Goal: Information Seeking & Learning: Learn about a topic

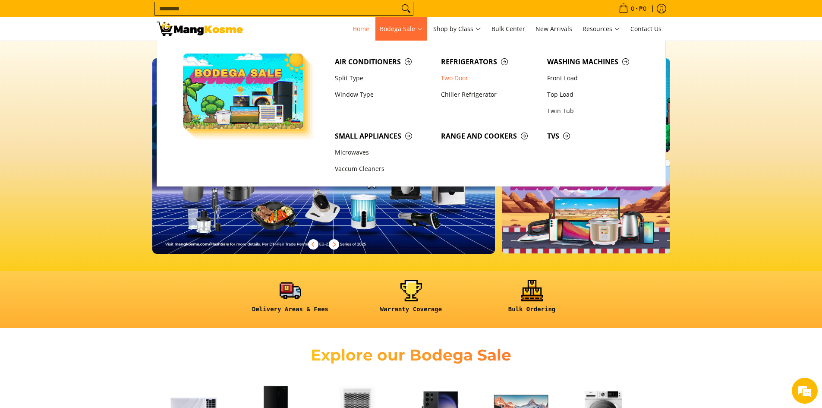
click at [445, 77] on link "Two Door" at bounding box center [490, 78] width 106 height 16
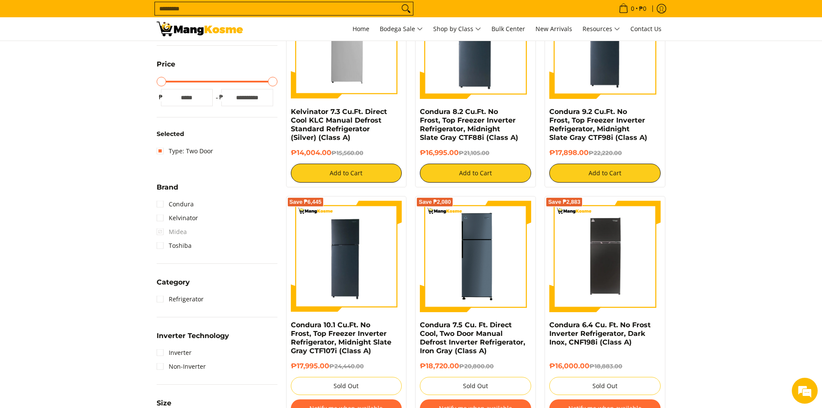
scroll to position [129, 0]
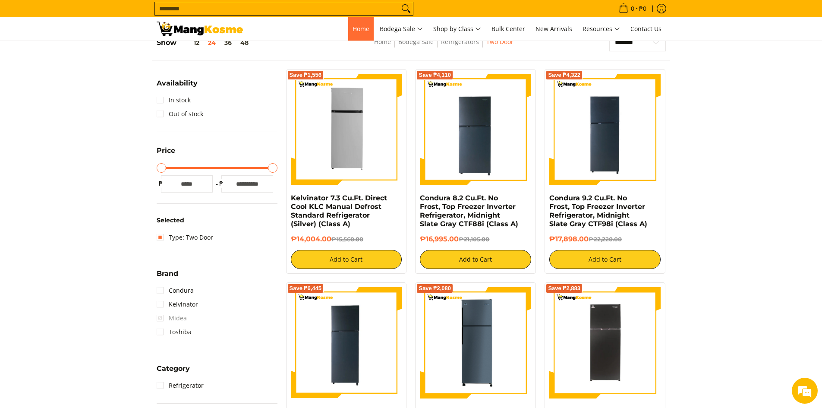
click at [358, 27] on span "Home" at bounding box center [361, 29] width 17 height 8
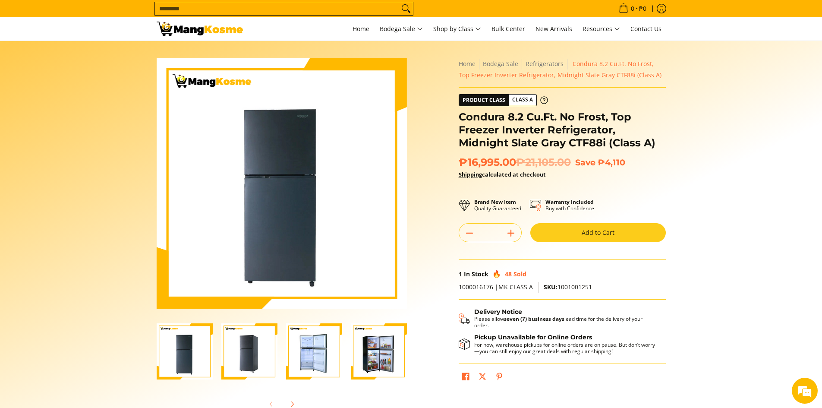
click at [319, 351] on img "Condura 8.2 Cu.Ft. No Frost, Top Freezer Inverter Refrigerator, Midnight Slate …" at bounding box center [314, 351] width 56 height 56
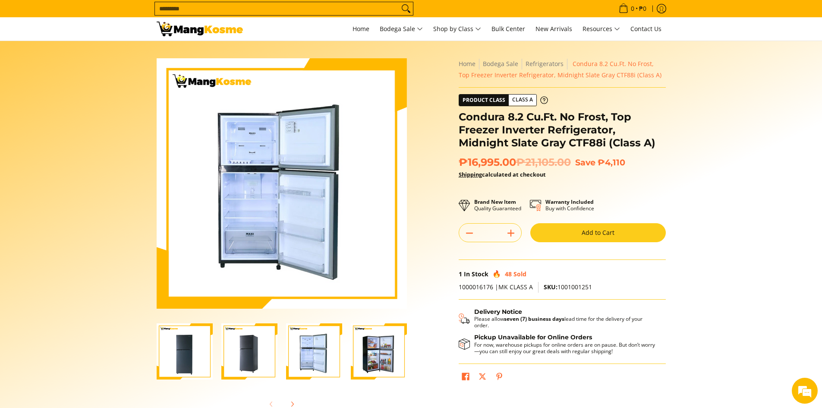
click at [377, 350] on img "Condura 8.2 Cu.Ft. No Frost, Top Freezer Inverter Refrigerator, Midnight Slate …" at bounding box center [379, 351] width 56 height 56
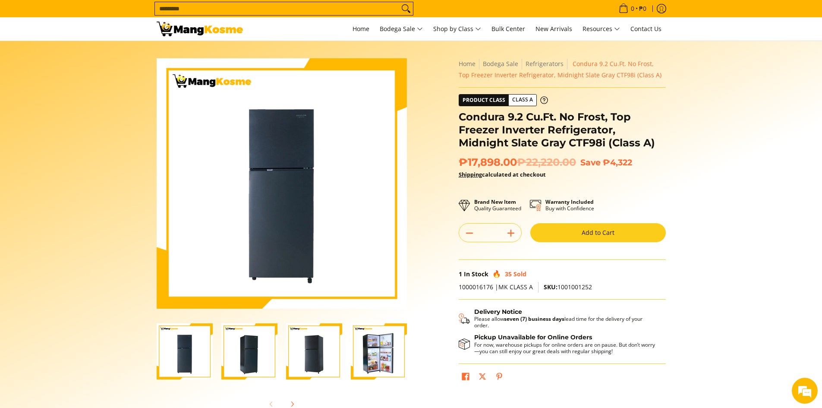
click at [390, 352] on img "Condura 9.2 Cu.Ft. No Frost, Top Freezer Inverter Refrigerator, Midnight Slate …" at bounding box center [379, 351] width 56 height 56
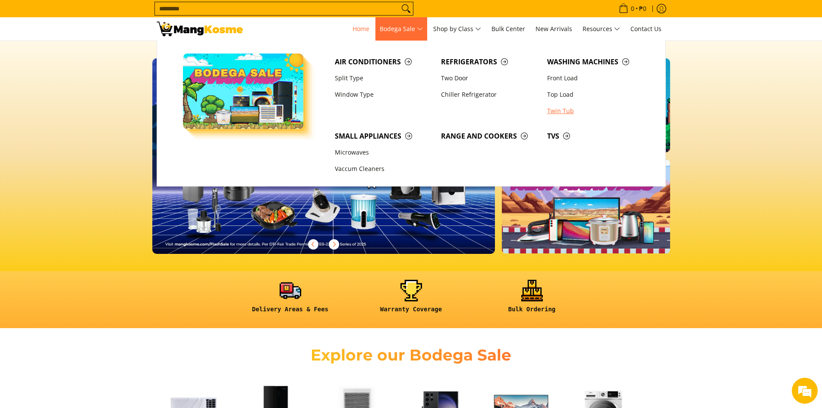
click at [558, 114] on link "Twin Tub" at bounding box center [596, 111] width 106 height 16
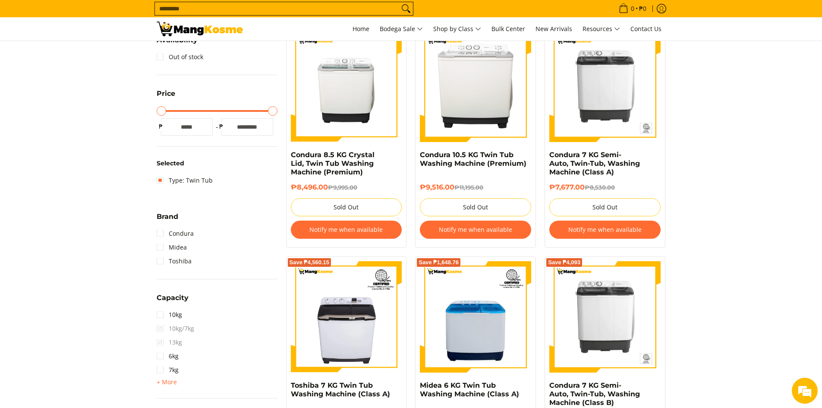
scroll to position [86, 0]
